Goal: Answer question/provide support

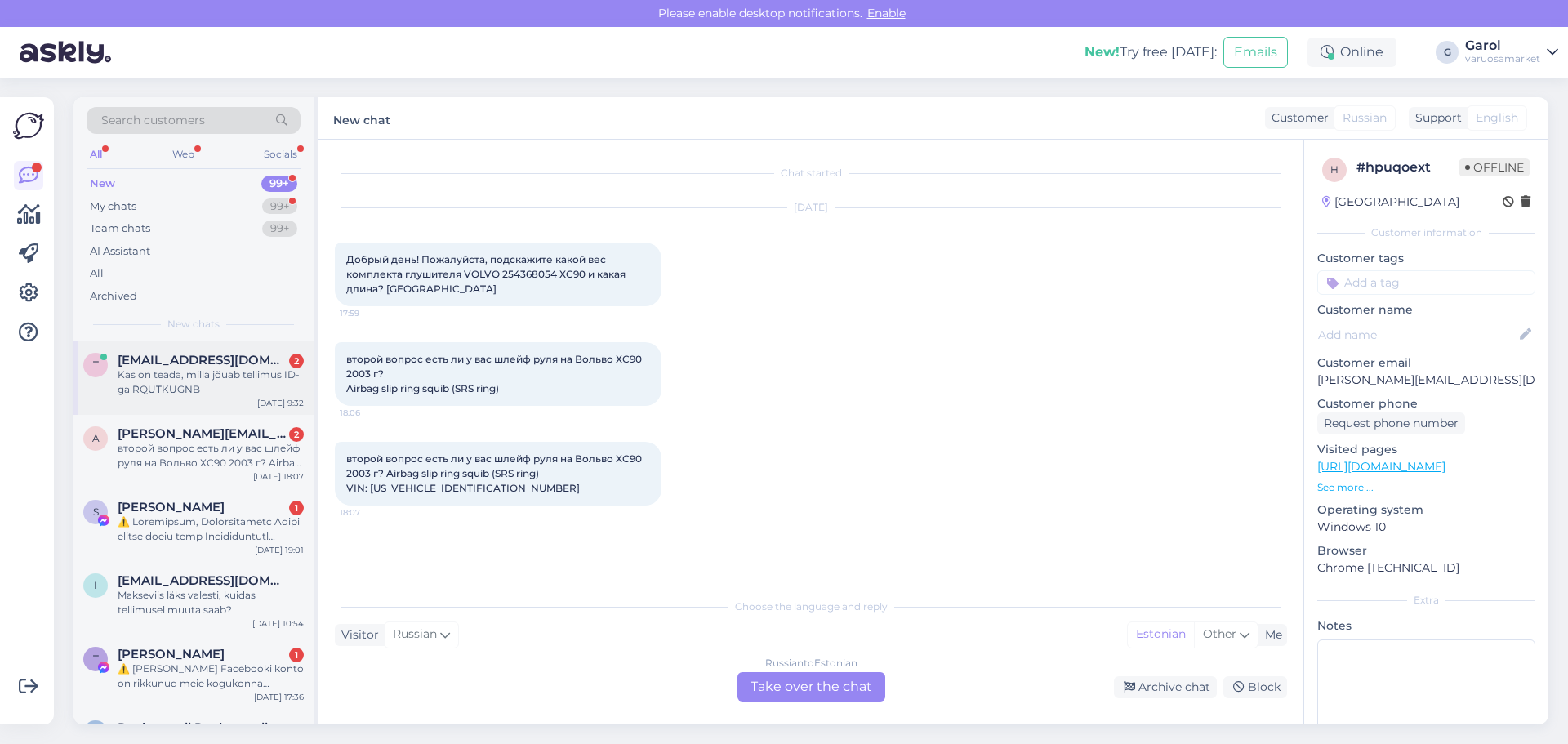
click at [215, 384] on div "Kas on teada, milla jõuab tellimus ID-ga RQUTKUGNB" at bounding box center [211, 382] width 186 height 29
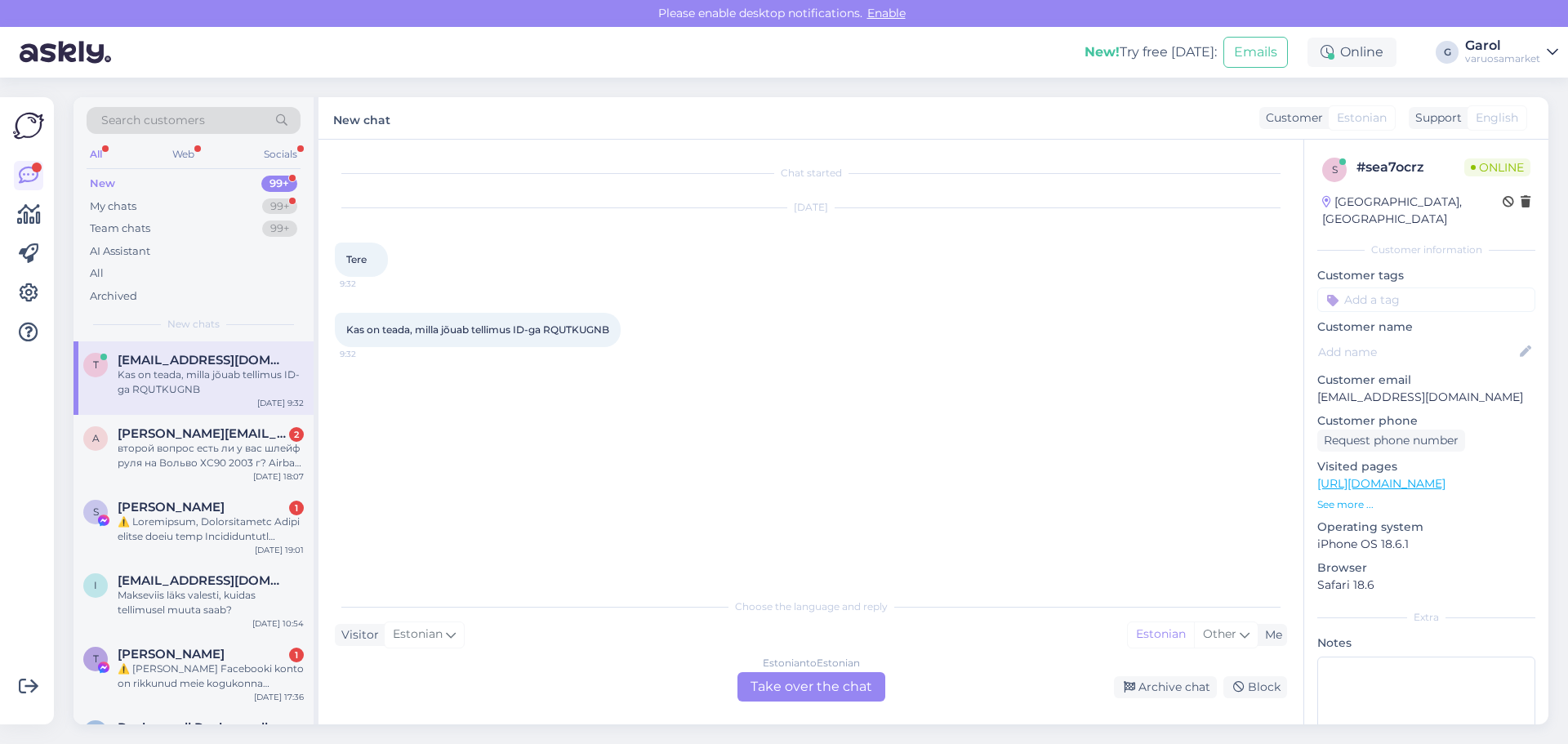
click at [564, 329] on span "Kas on teada, milla jõuab tellimus ID-ga RQUTKUGNB" at bounding box center [478, 329] width 263 height 12
copy div "RQUTKUGNB 9:32"
click at [794, 670] on div "Estonian to Estonian" at bounding box center [811, 663] width 97 height 15
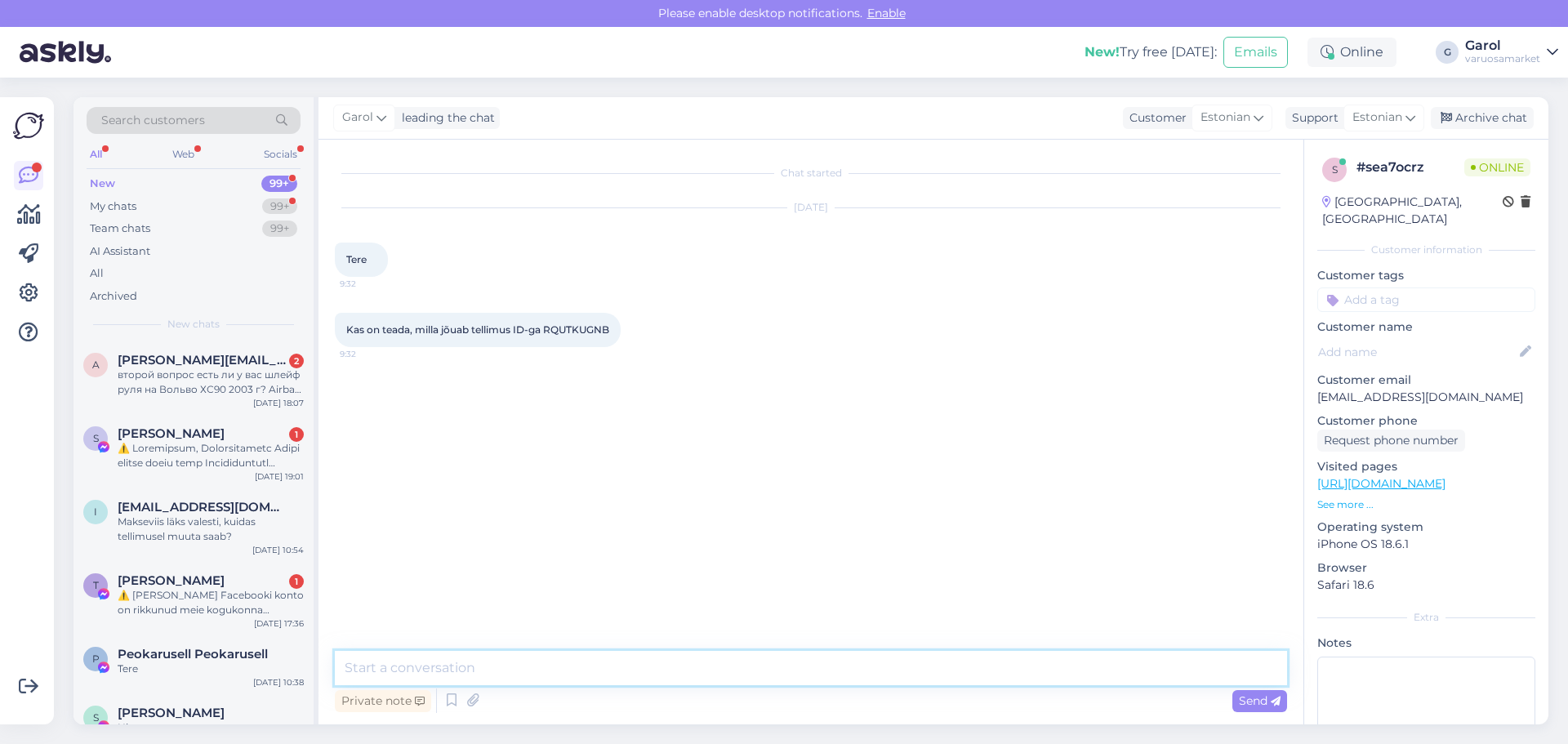
click at [769, 675] on textarea at bounding box center [810, 668] width 952 height 34
type textarea "Tere"
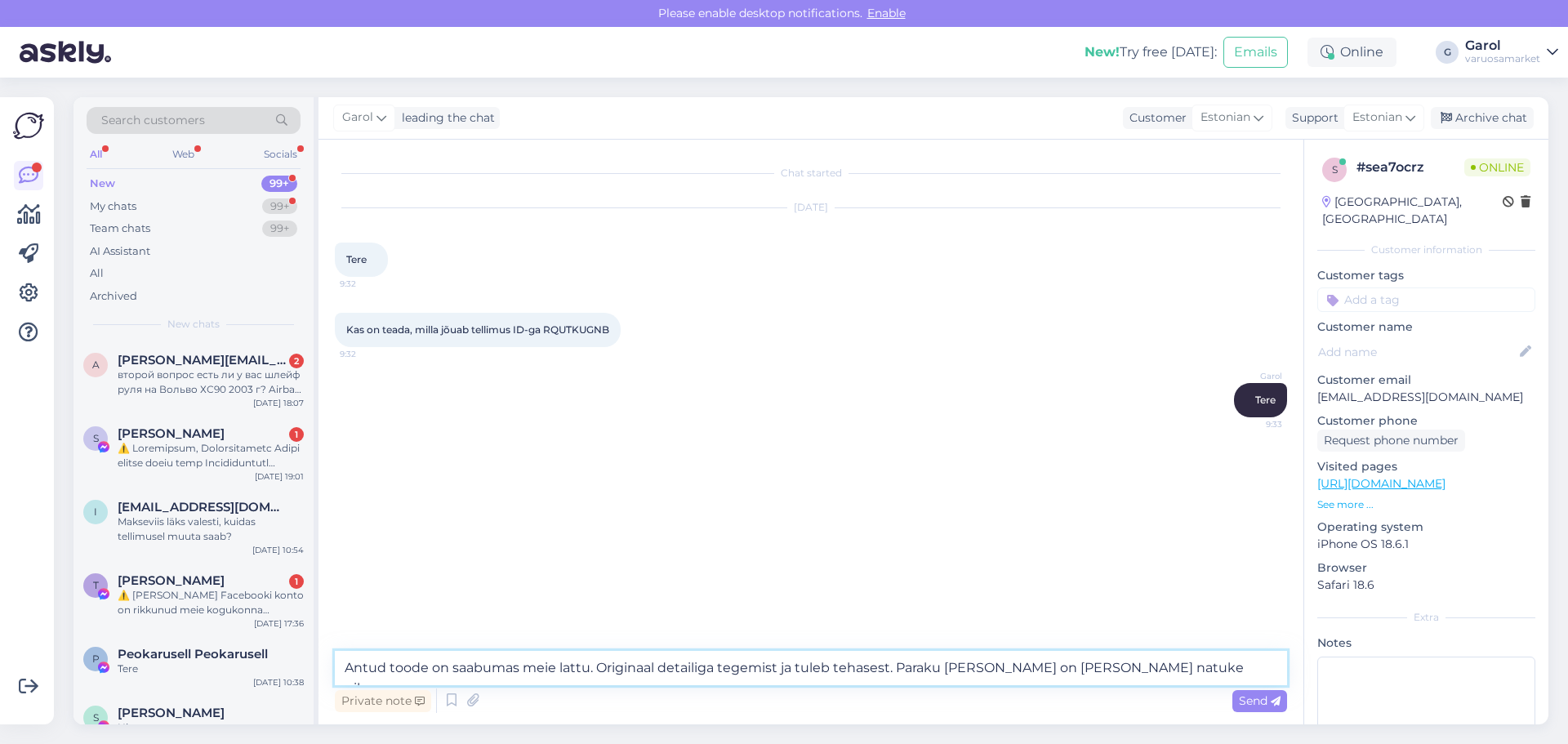
type textarea "Antud toode on saabumas meie lattu. Originaal detailiga tegemist ja tuleb tehas…"
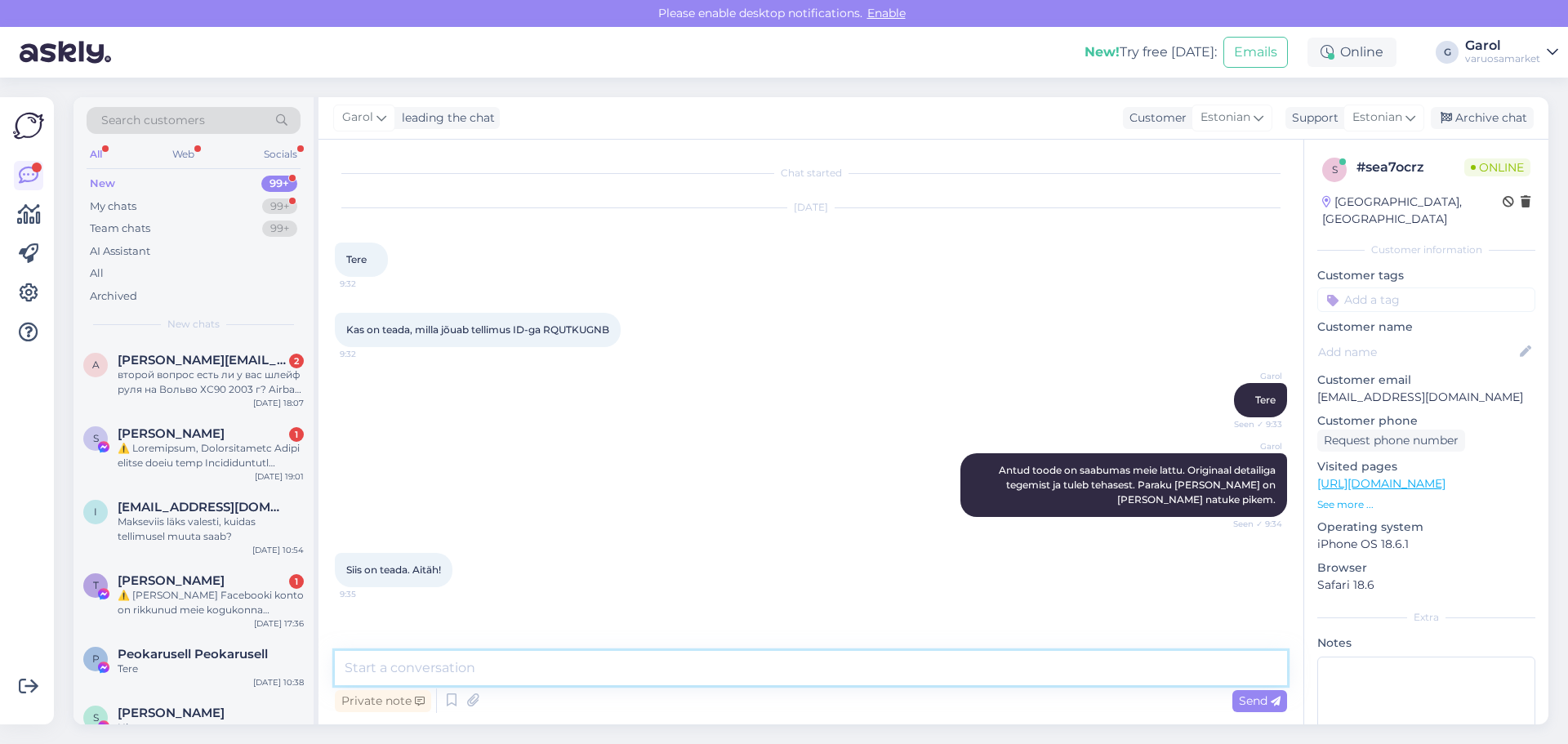
click at [965, 667] on textarea at bounding box center [810, 668] width 952 height 34
